Goal: Task Accomplishment & Management: Use online tool/utility

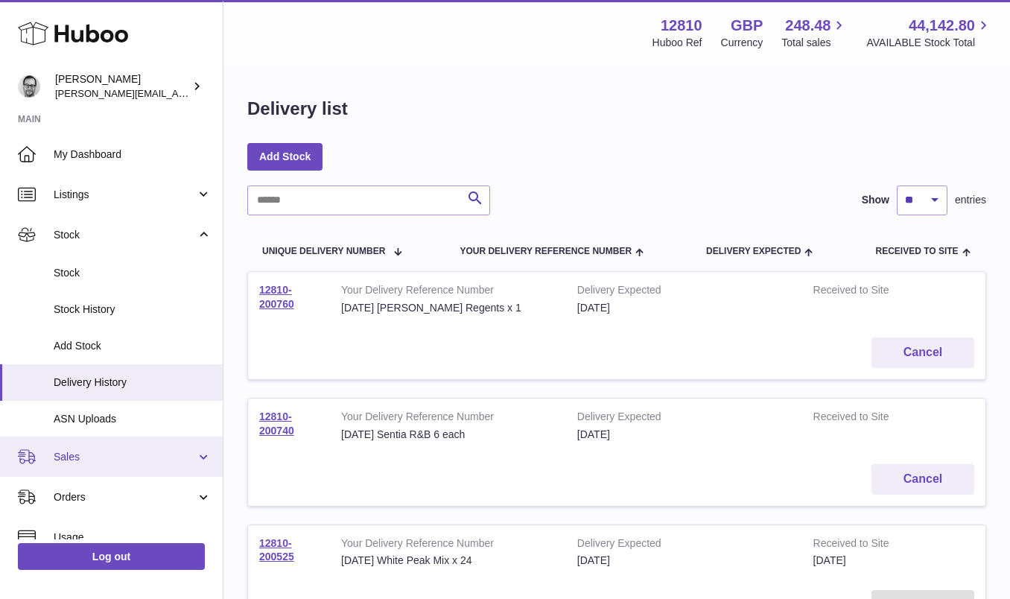
click at [90, 442] on link "Sales" at bounding box center [111, 456] width 223 height 40
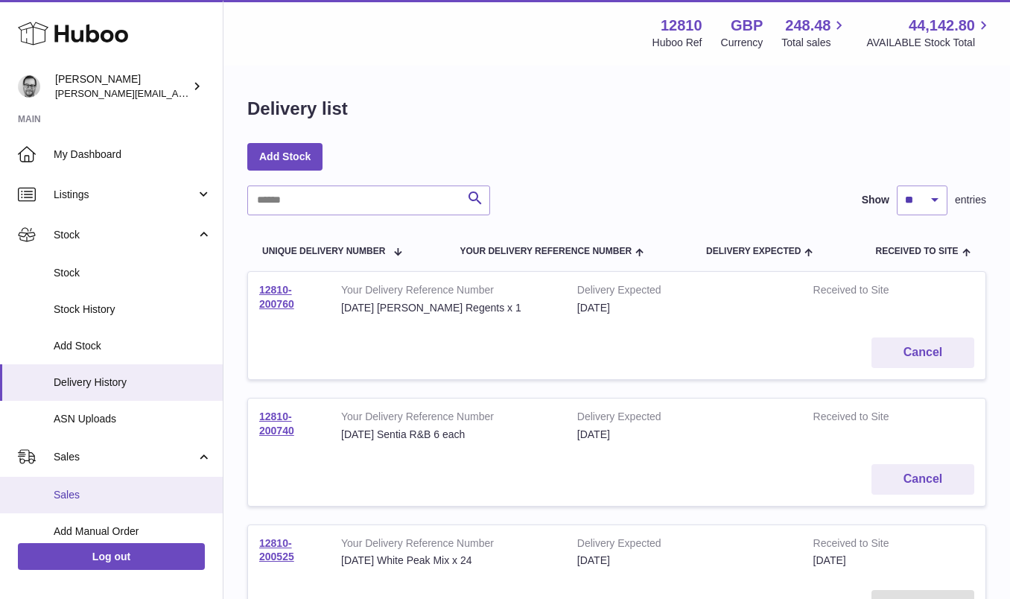
click at [72, 491] on span "Sales" at bounding box center [133, 495] width 158 height 14
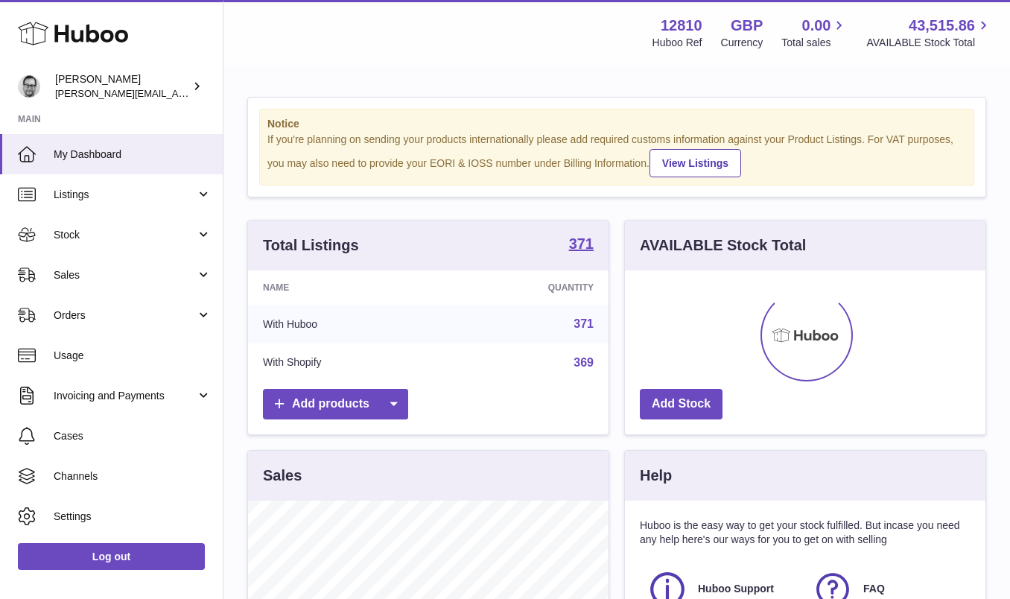
scroll to position [232, 360]
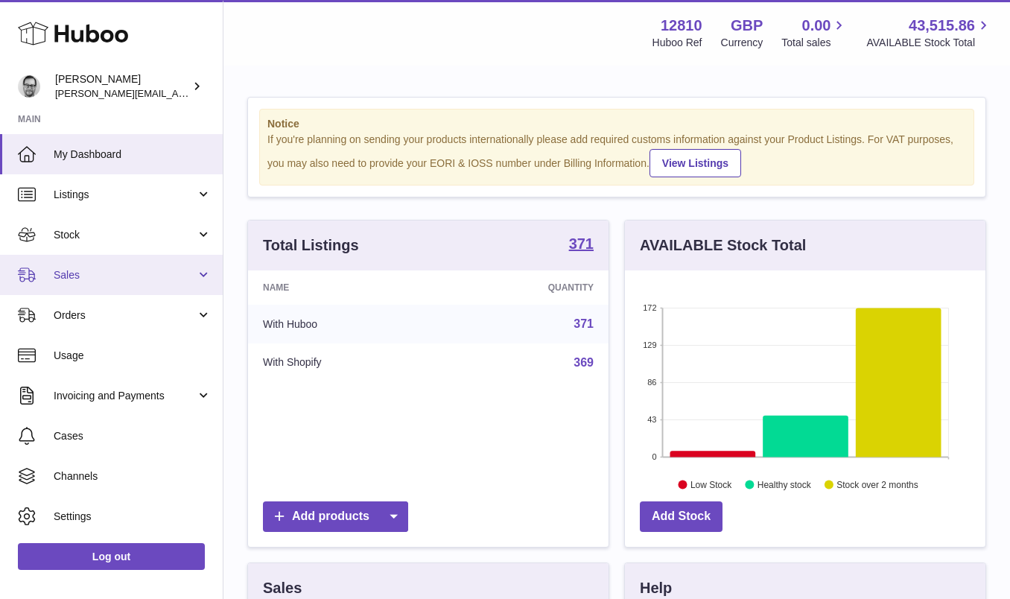
click at [117, 268] on span "Sales" at bounding box center [125, 275] width 142 height 14
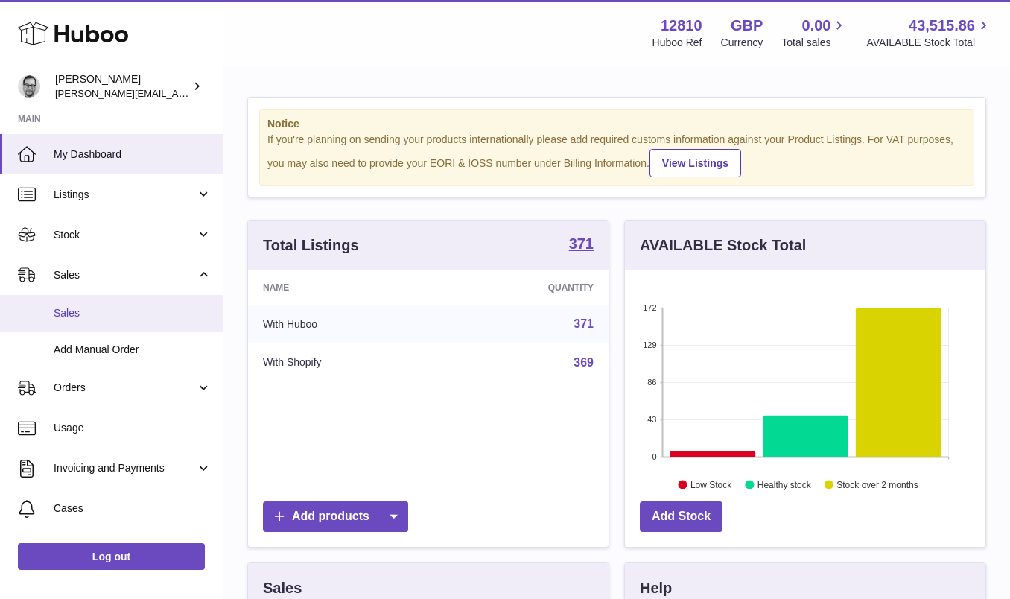
click at [82, 316] on span "Sales" at bounding box center [133, 313] width 158 height 14
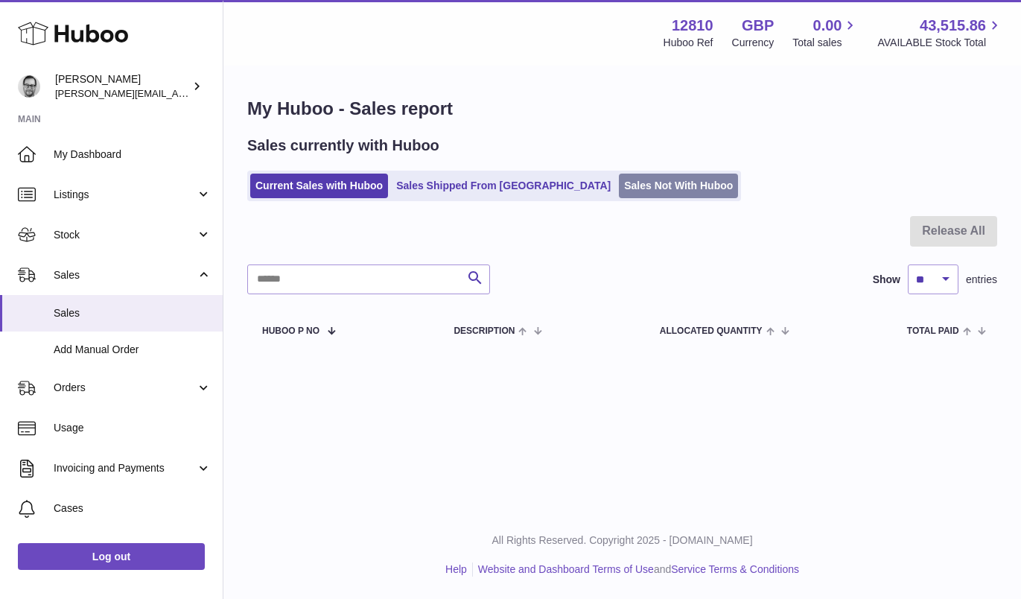
click at [619, 181] on link "Sales Not With Huboo" at bounding box center [678, 186] width 119 height 25
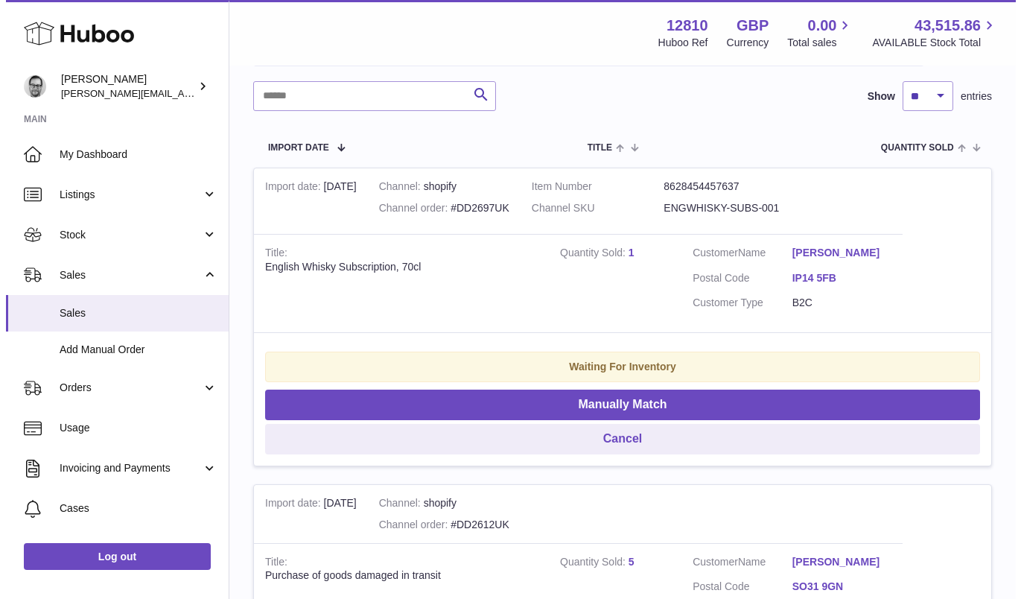
scroll to position [219, 0]
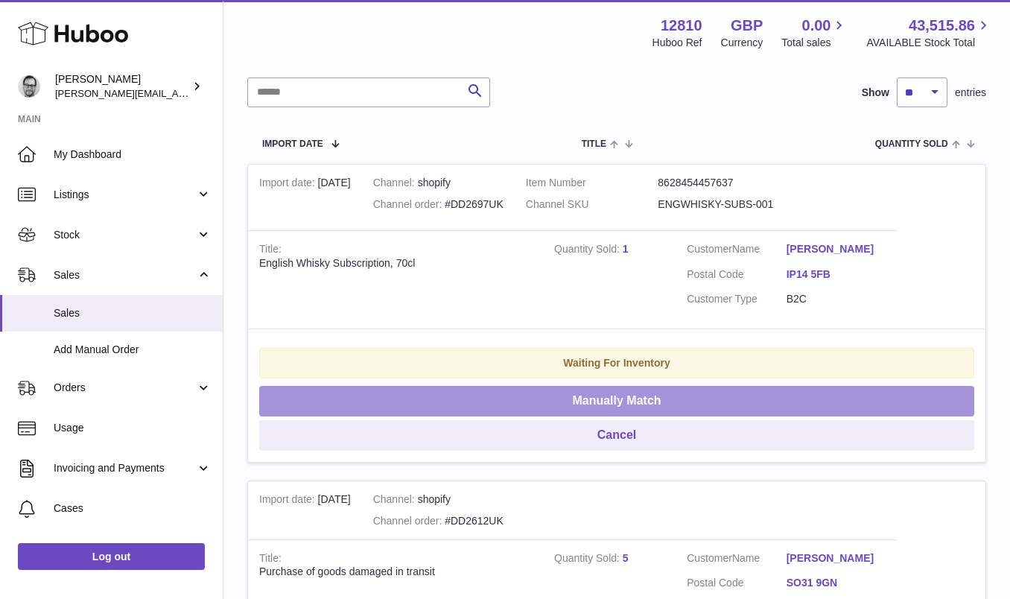
click at [628, 401] on button "Manually Match" at bounding box center [616, 401] width 715 height 31
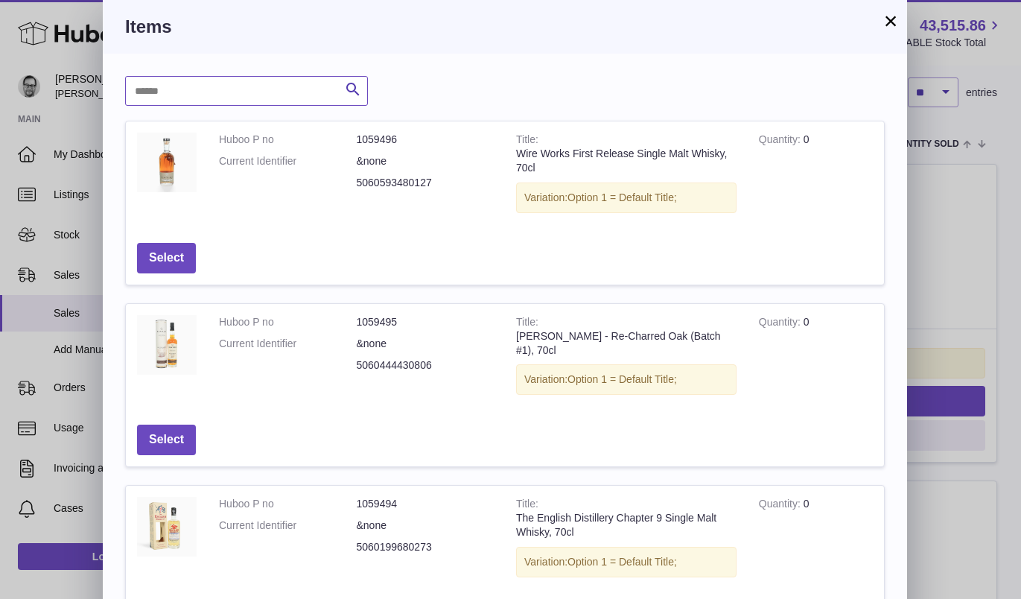
click at [188, 86] on input "text" at bounding box center [246, 91] width 243 height 30
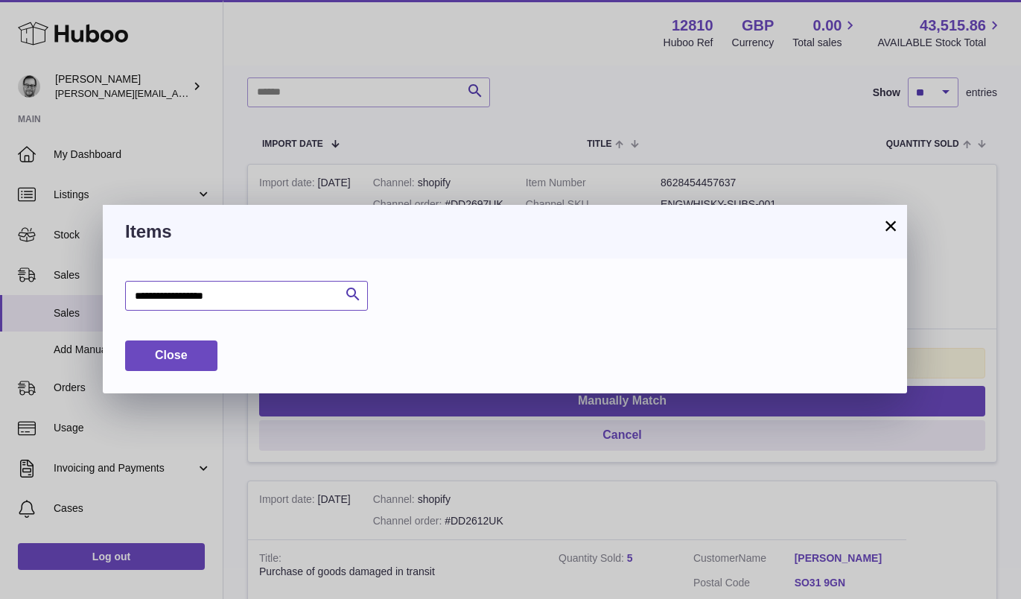
click at [208, 292] on input "**********" at bounding box center [246, 296] width 243 height 30
type input "**********"
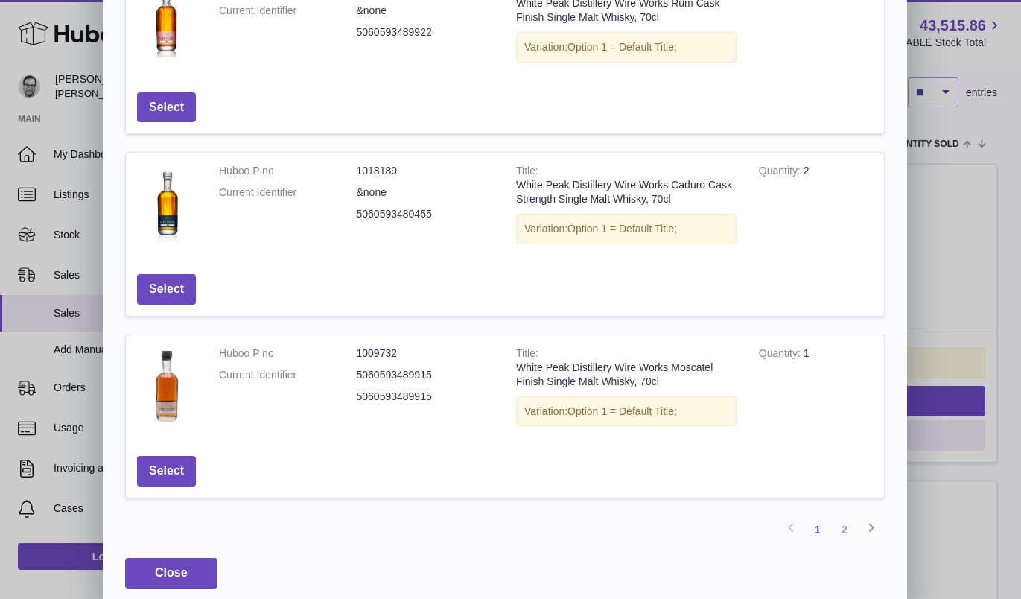
scroll to position [528, 0]
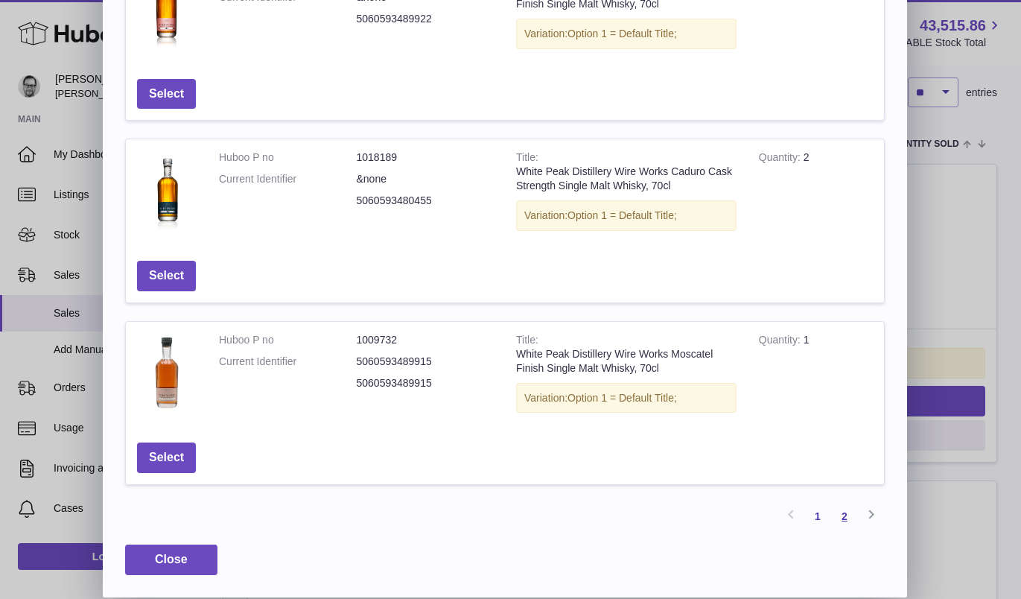
click at [844, 518] on link "2" at bounding box center [844, 516] width 27 height 27
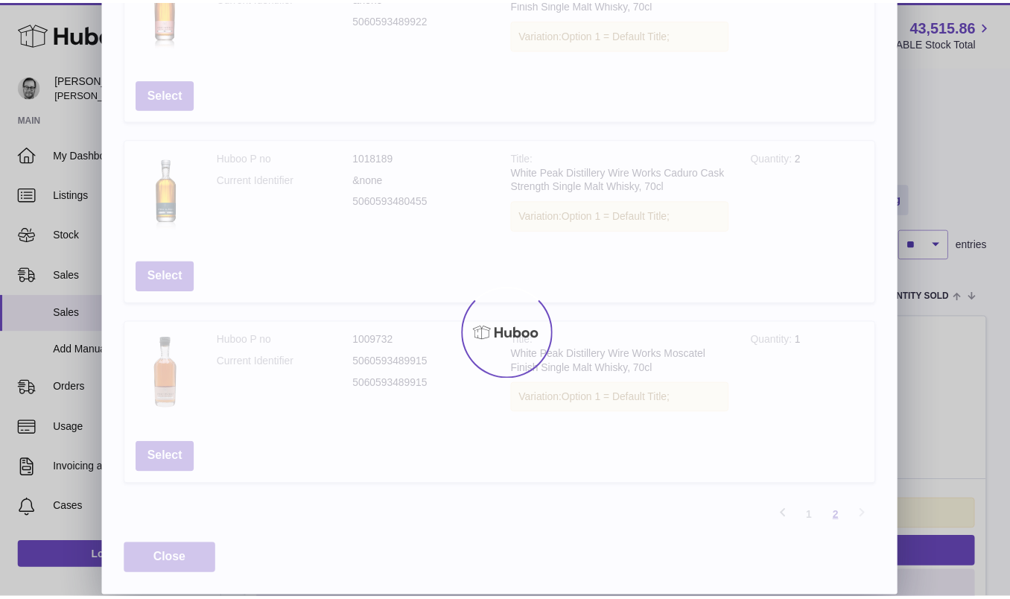
scroll to position [0, 0]
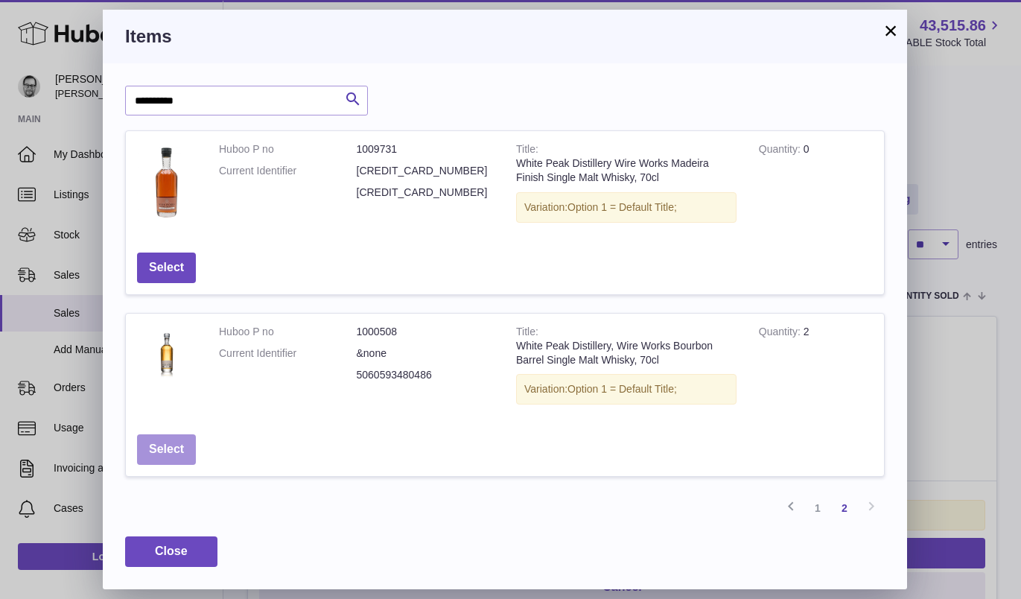
click at [158, 446] on button "Select" at bounding box center [166, 449] width 59 height 31
